Goal: Information Seeking & Learning: Learn about a topic

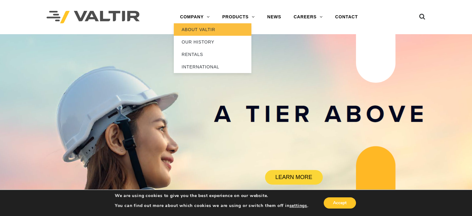
click at [198, 30] on link "ABOUT VALTIR" at bounding box center [213, 29] width 78 height 12
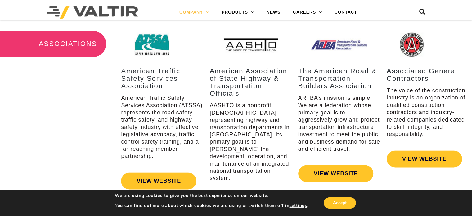
scroll to position [930, 0]
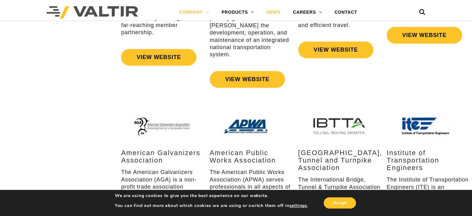
click at [277, 15] on link "NEWS" at bounding box center [273, 12] width 26 height 12
